Goal: Download file/media

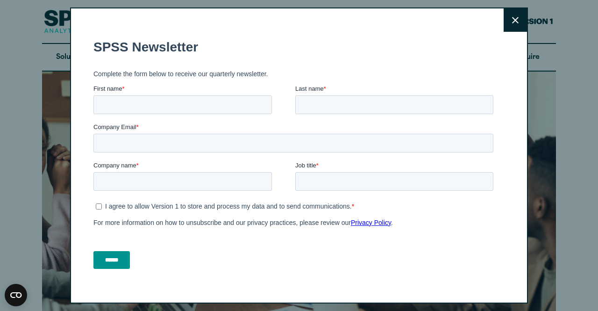
click at [509, 16] on button "Close" at bounding box center [515, 19] width 23 height 23
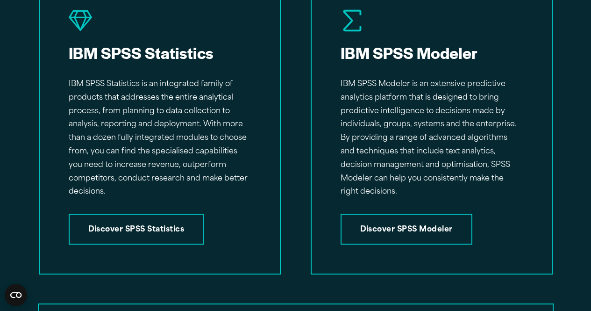
scroll to position [1460, 0]
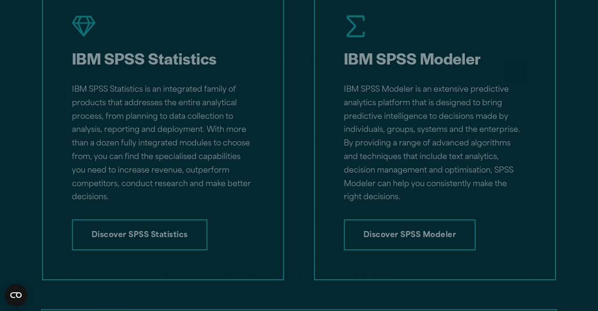
click at [590, 148] on html "Search for: Submit Site Search Part of Open Site Search Open Site Menu Close" at bounding box center [299, 241] width 598 height 3403
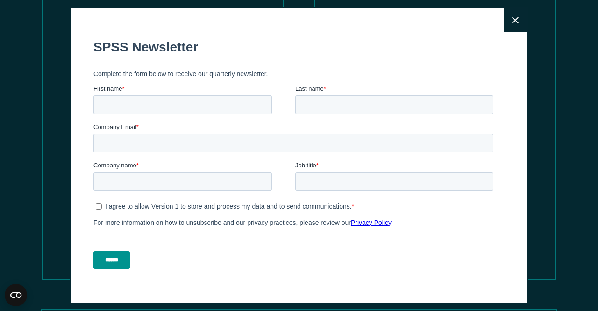
click at [504, 19] on button "Close" at bounding box center [515, 19] width 23 height 23
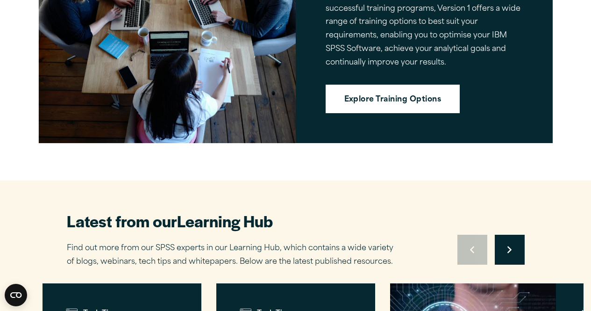
scroll to position [2076, 0]
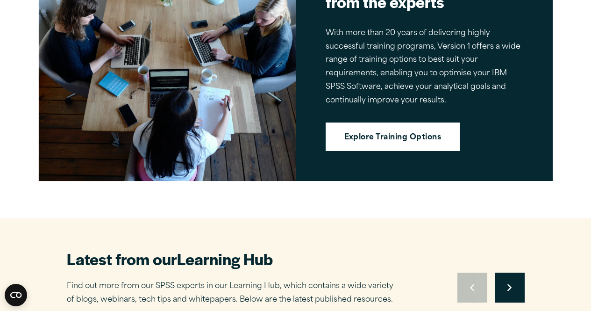
drag, startPoint x: 560, startPoint y: 196, endPoint x: 559, endPoint y: 180, distance: 15.9
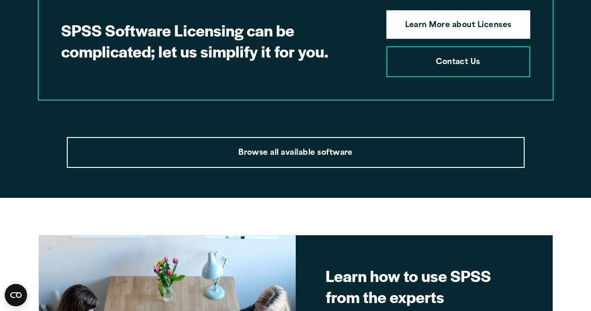
scroll to position [1776, 0]
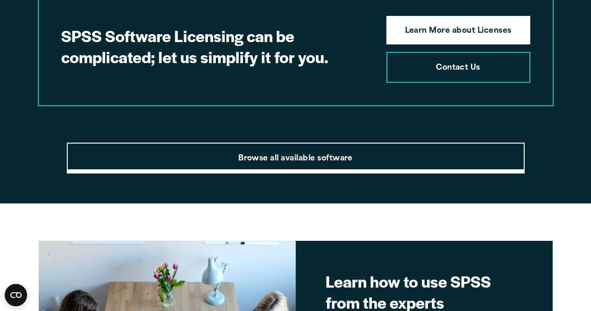
click at [472, 144] on link "Browse all available software" at bounding box center [296, 157] width 458 height 31
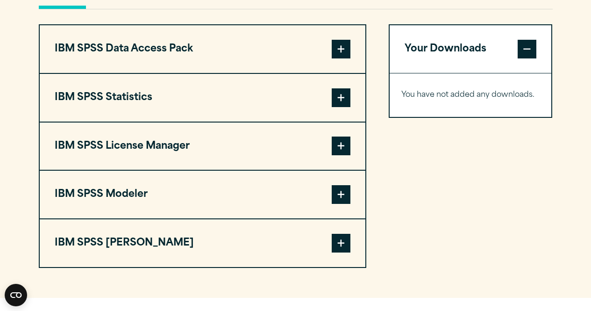
scroll to position [734, 0]
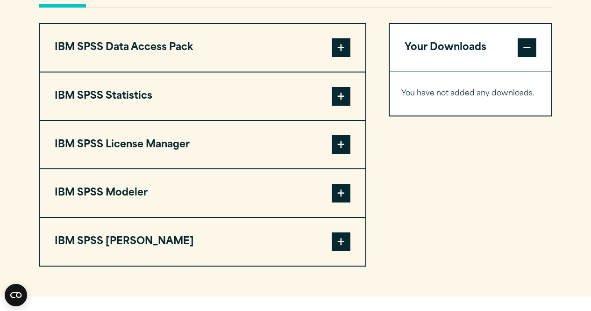
click at [336, 50] on span at bounding box center [341, 47] width 19 height 19
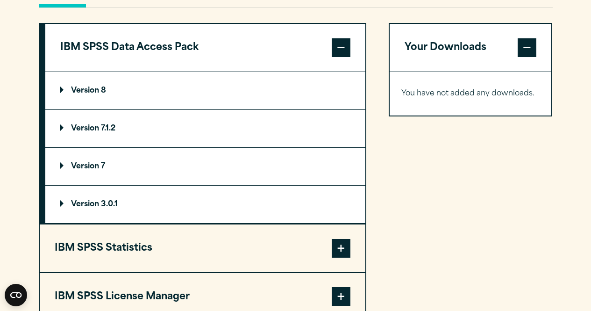
click at [336, 50] on span at bounding box center [341, 47] width 19 height 19
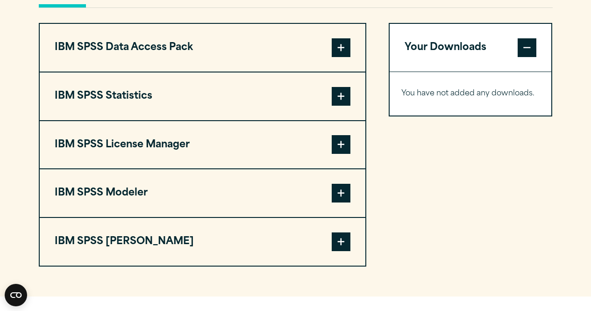
click at [341, 87] on span at bounding box center [341, 96] width 19 height 19
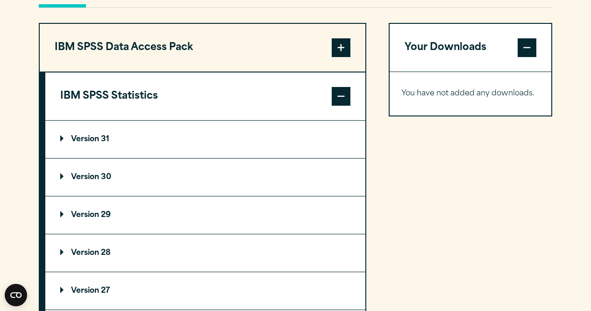
click at [341, 87] on span at bounding box center [341, 96] width 19 height 19
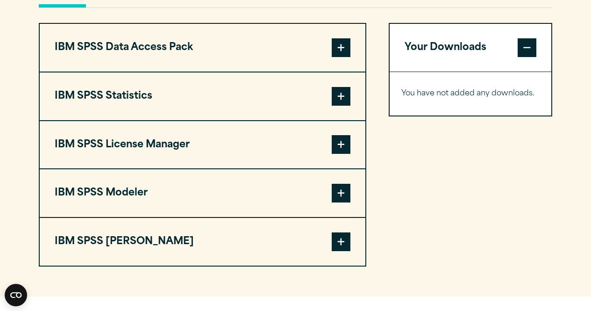
click at [341, 87] on span at bounding box center [341, 96] width 19 height 19
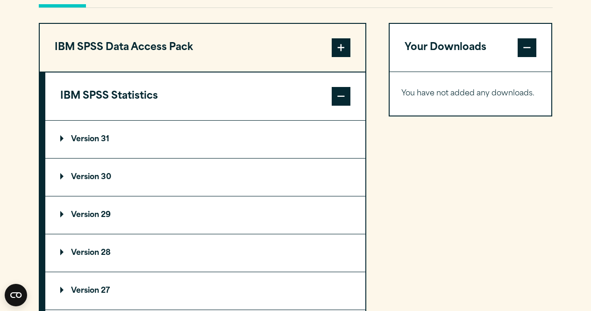
click at [282, 136] on summary "Version 31" at bounding box center [205, 139] width 320 height 37
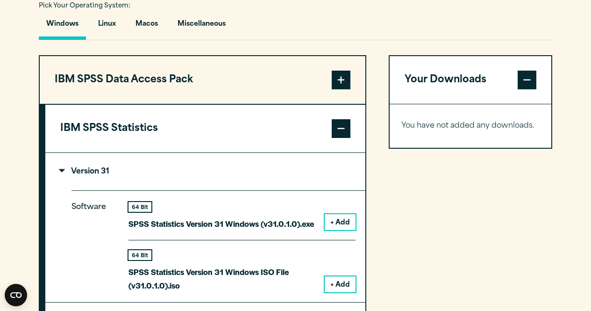
scroll to position [696, 0]
